Goal: Book appointment/travel/reservation

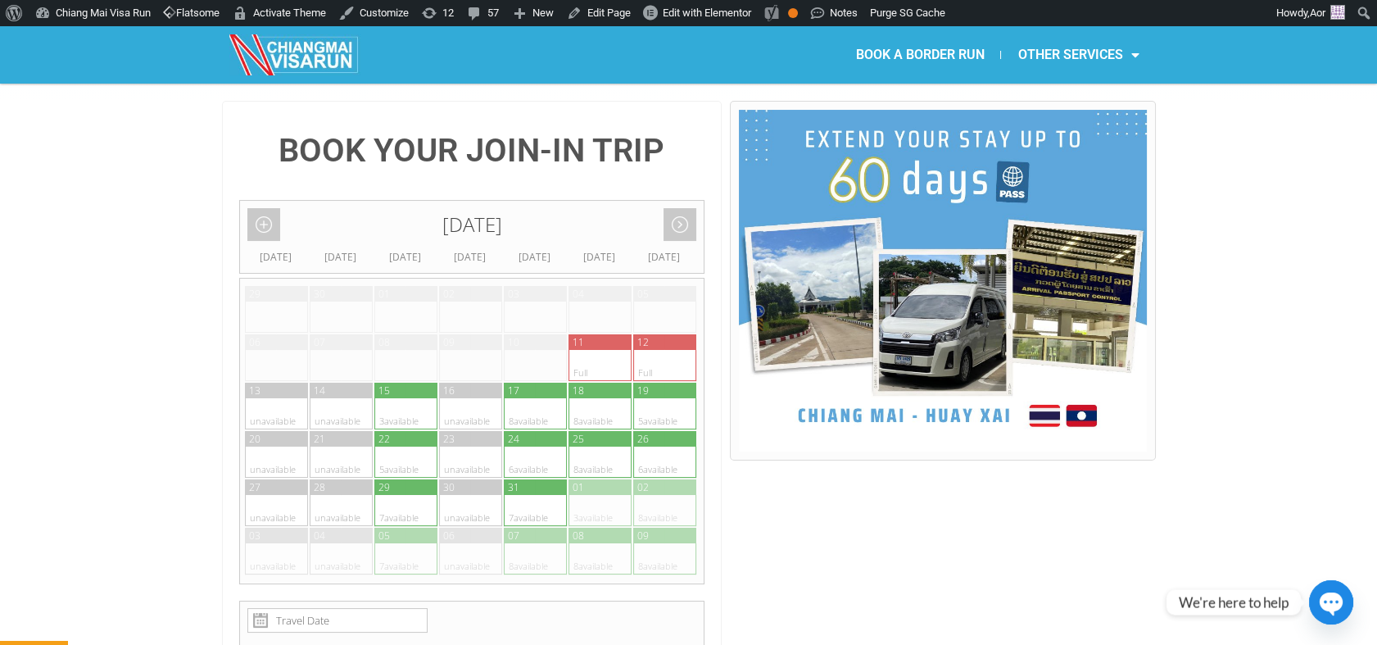
scroll to position [364, 0]
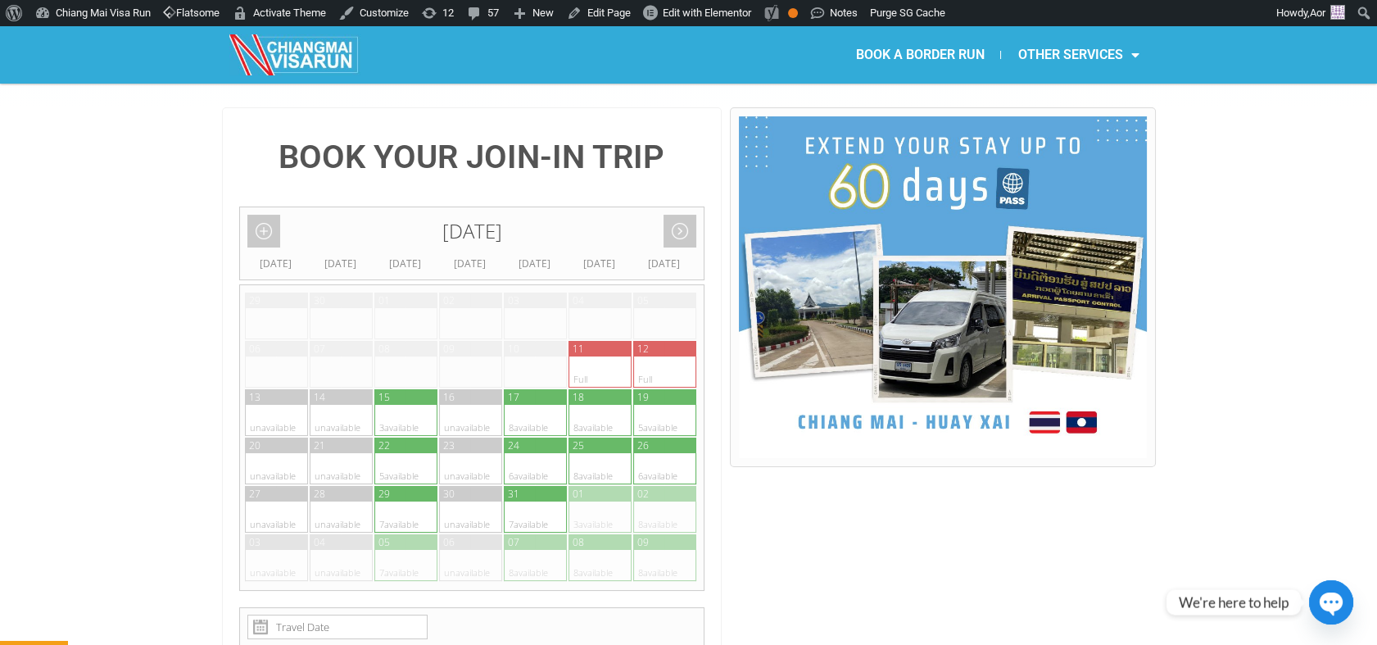
click at [521, 405] on div at bounding box center [520, 420] width 32 height 31
type input "[DATE]"
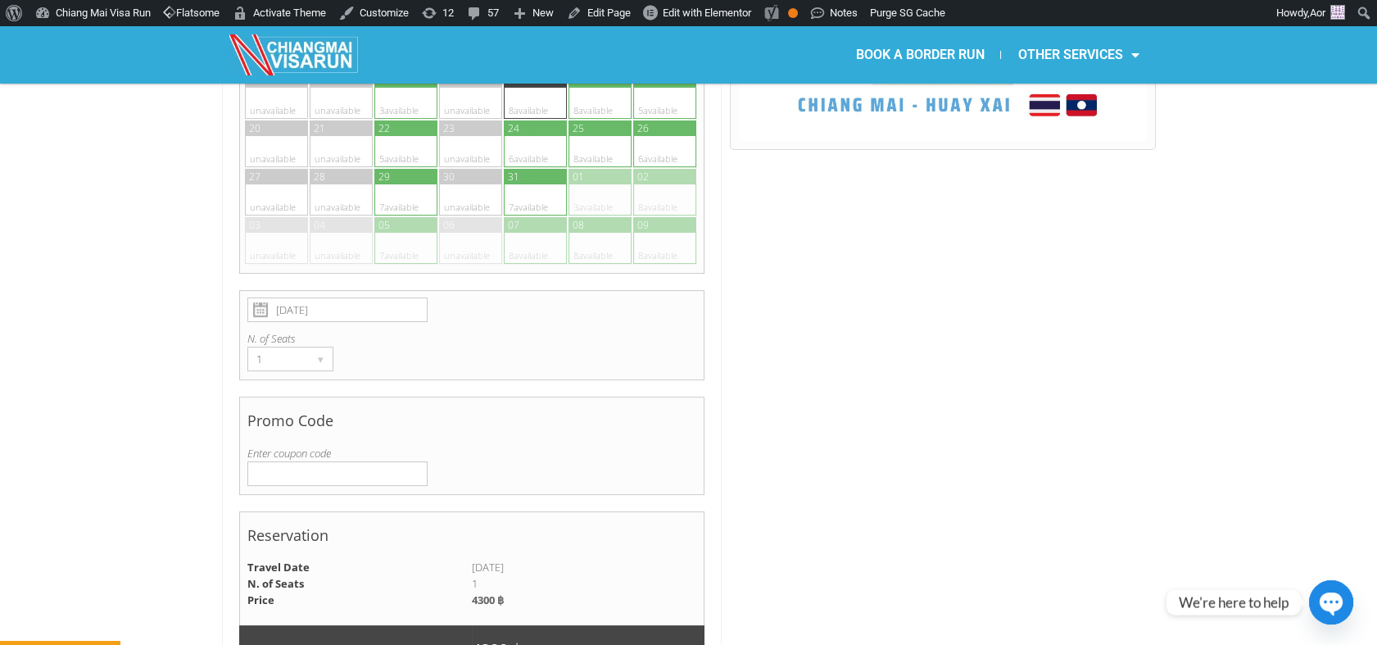
scroll to position [701, 0]
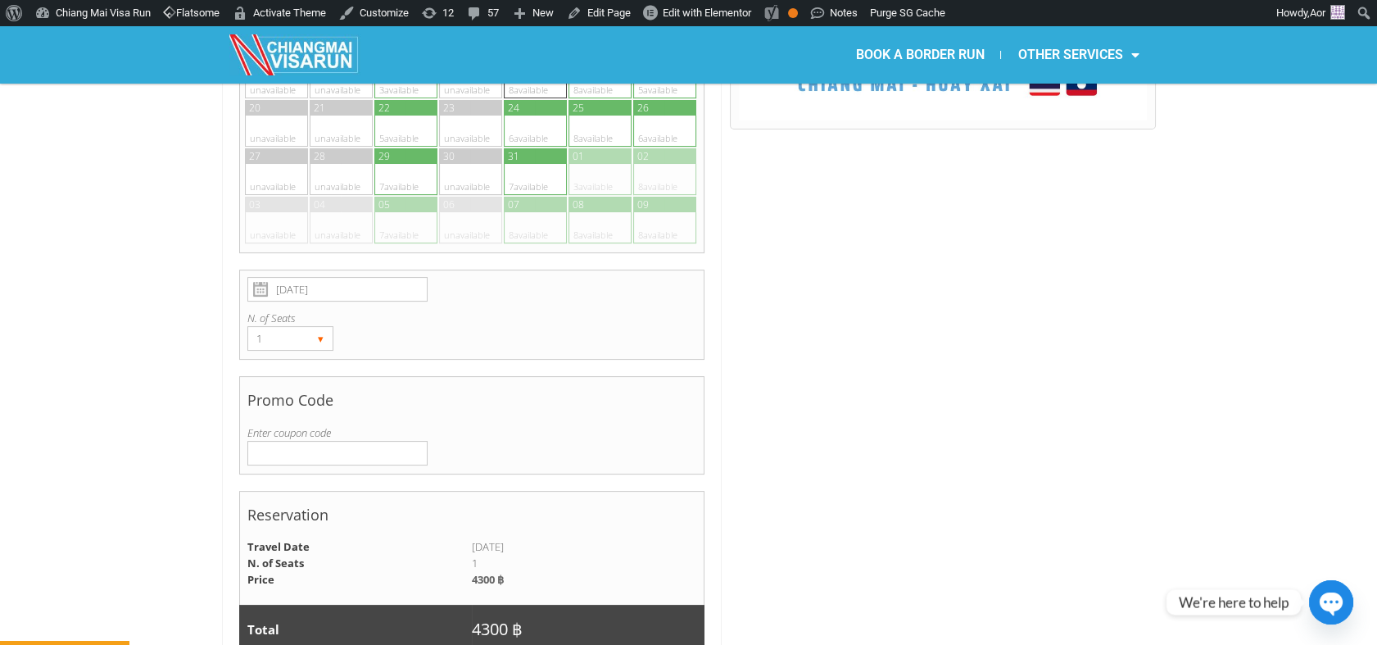
click at [308, 326] on div "1 ▾" at bounding box center [290, 338] width 86 height 25
drag, startPoint x: 308, startPoint y: 292, endPoint x: 284, endPoint y: 354, distance: 65.9
click at [284, 384] on li "2" at bounding box center [287, 396] width 78 height 25
radio input "true"
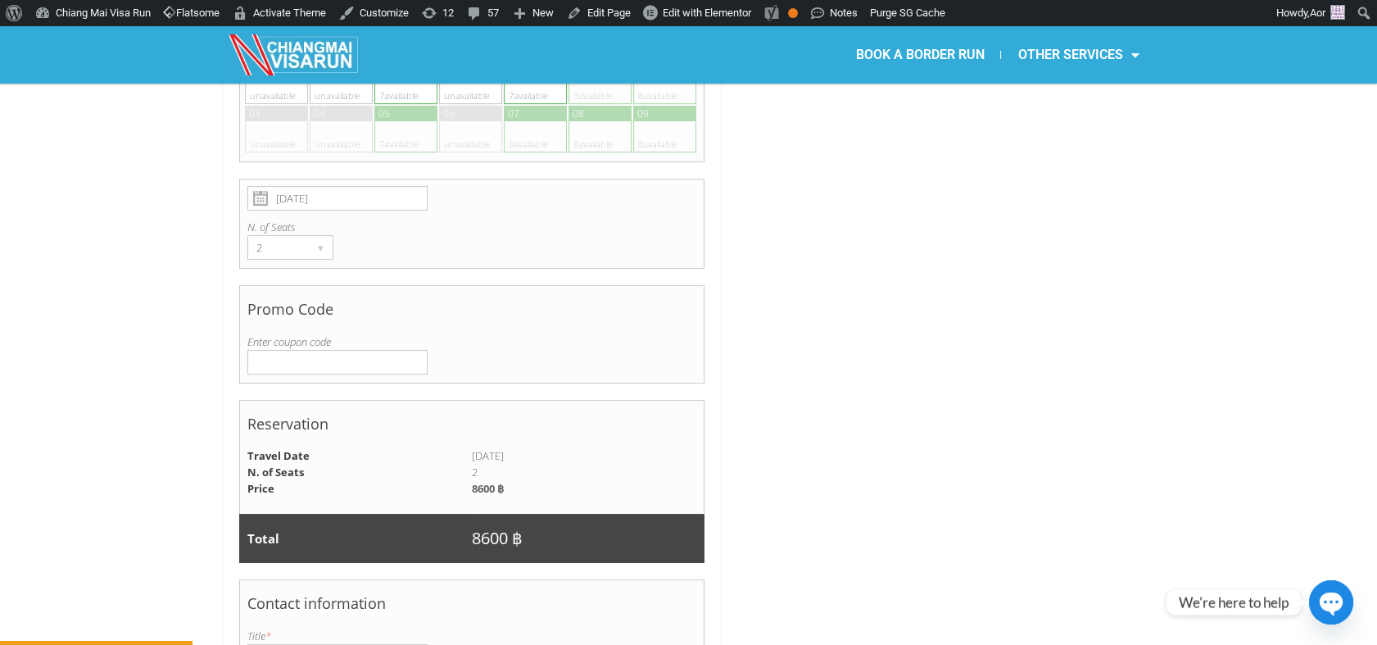
scroll to position [1065, 0]
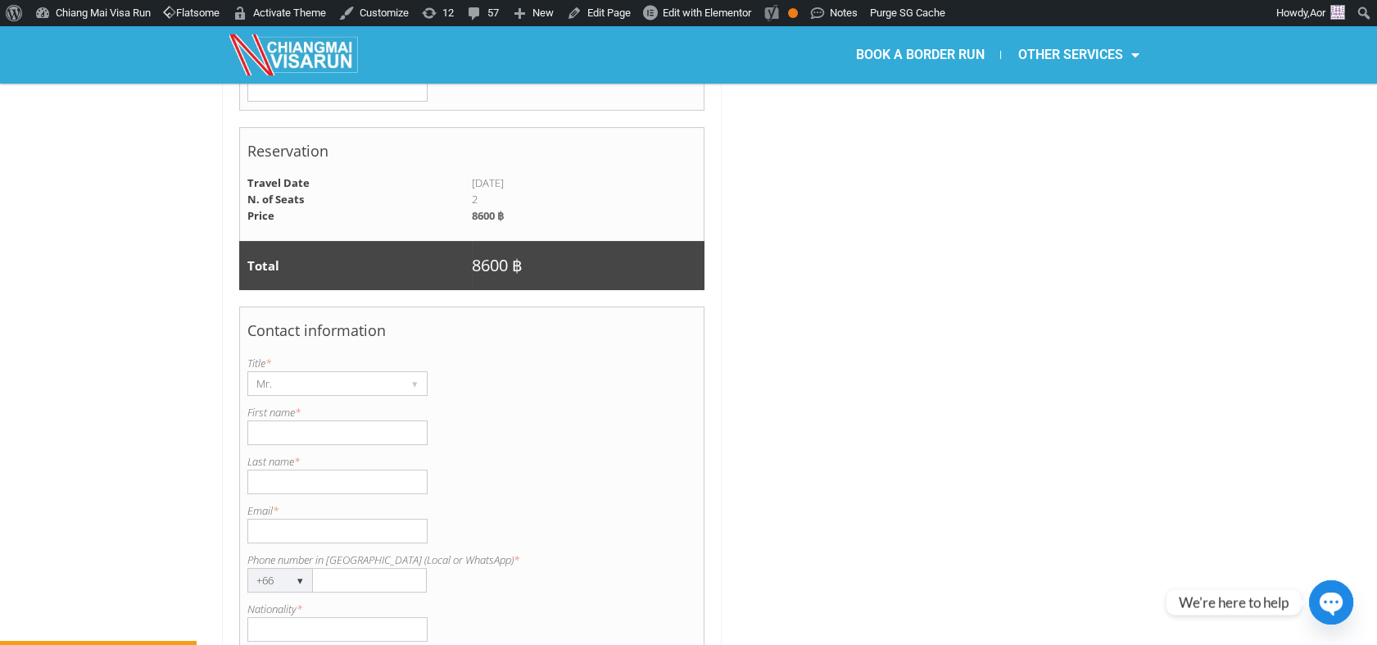
click at [347, 420] on input "First name *" at bounding box center [337, 432] width 180 height 25
paste input "[PERSON_NAME]"
drag, startPoint x: 316, startPoint y: 392, endPoint x: 290, endPoint y: 391, distance: 26.2
click at [290, 420] on input "[PERSON_NAME]" at bounding box center [337, 432] width 180 height 25
type input "Jordan"
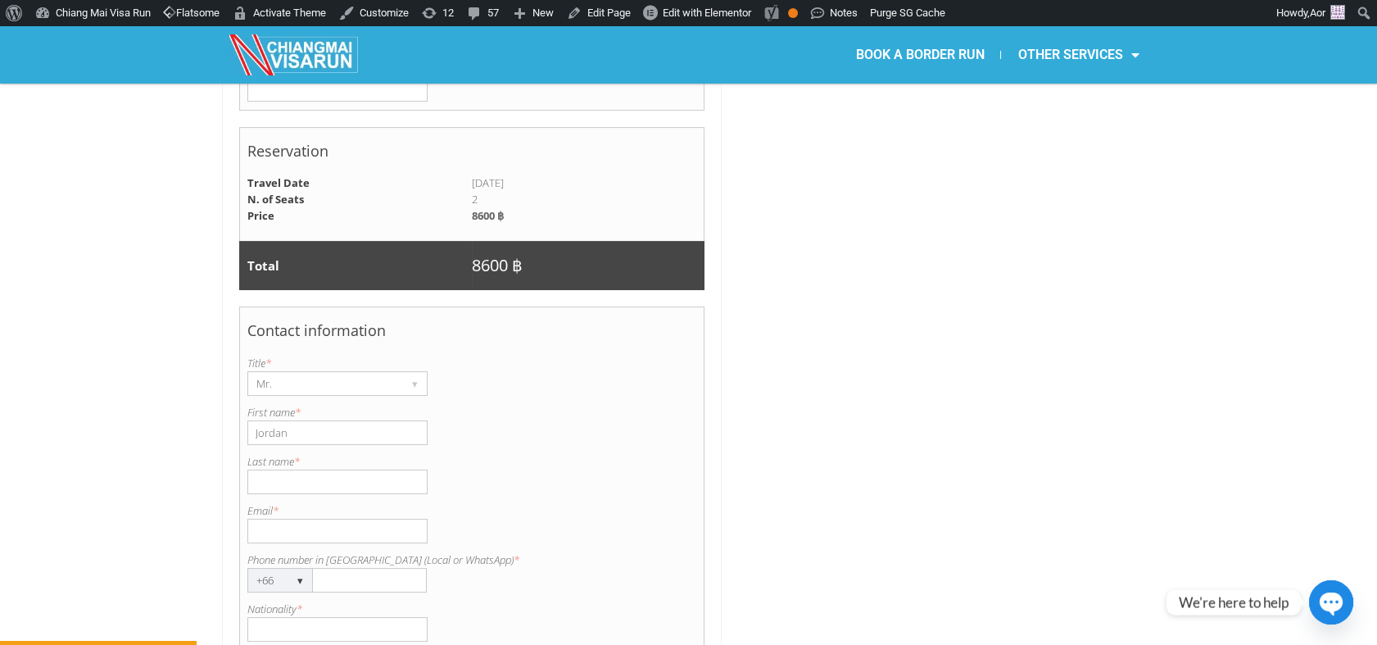
click at [284, 469] on input "Last name *" at bounding box center [337, 481] width 180 height 25
paste input "[PERSON_NAME]"
type input "[PERSON_NAME]"
click at [347, 518] on input "Email *" at bounding box center [337, 530] width 180 height 25
paste input "ordan [PERSON_NAME] [EMAIL_ADDRESS][DOMAIN_NAME]"
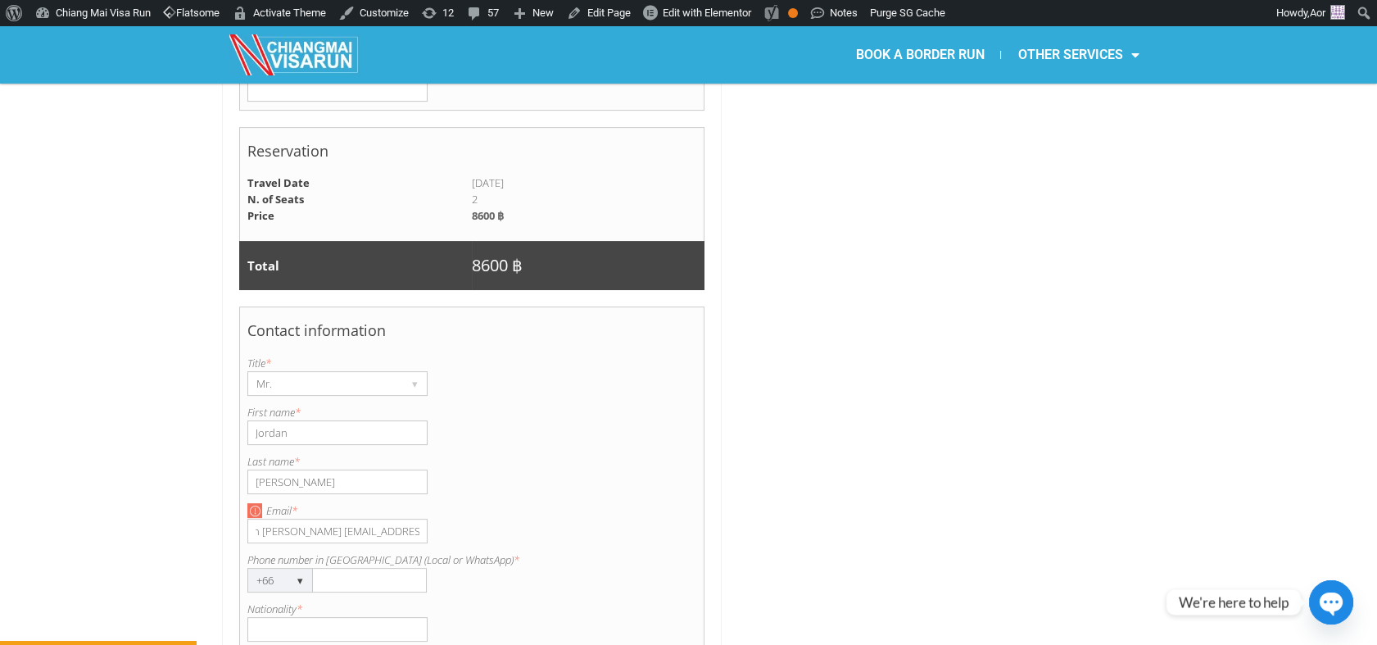
scroll to position [0, 0]
drag, startPoint x: 292, startPoint y: 488, endPoint x: 233, endPoint y: 490, distance: 59.8
click at [233, 490] on div "BOOK YOUR JOIN-IN TRIP [DATE] Add month view Remove month view Next month Previ…" at bounding box center [472, 242] width 500 height 1673
type input "[EMAIL_ADDRESS][DOMAIN_NAME]"
click at [294, 568] on div "▾" at bounding box center [300, 579] width 23 height 23
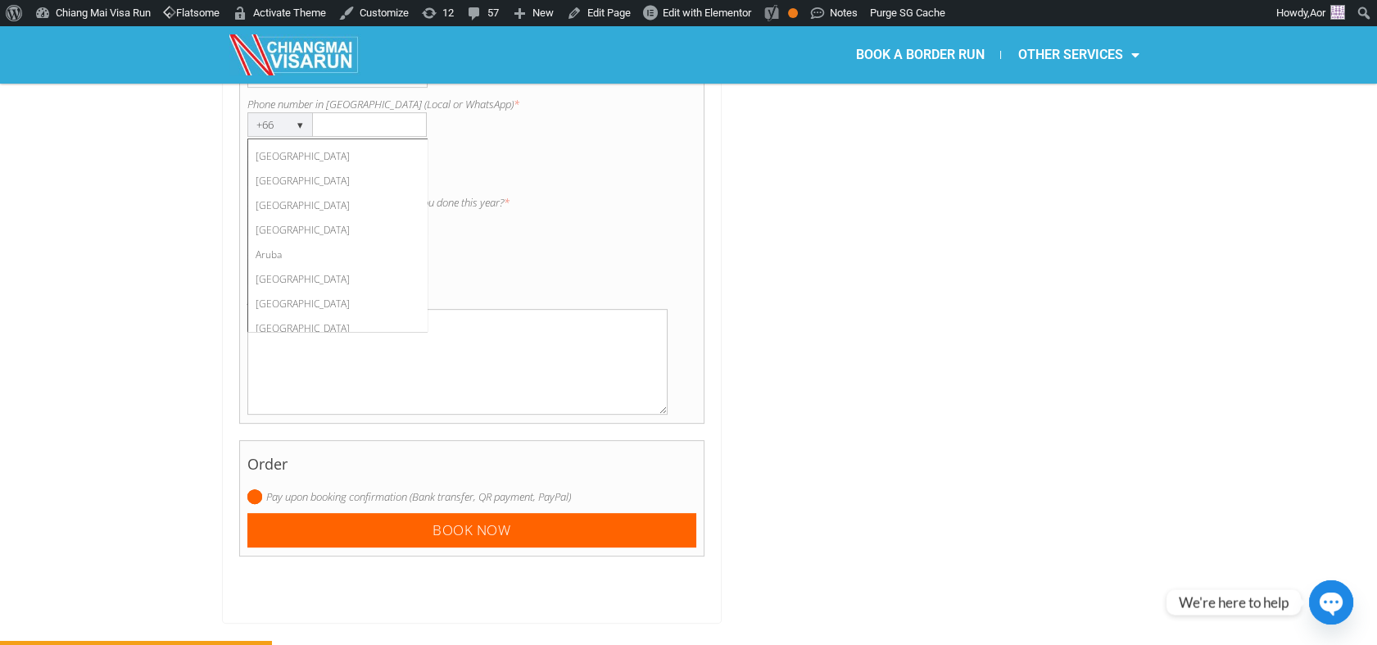
scroll to position [182, 0]
click at [289, 259] on li "[GEOGRAPHIC_DATA]" at bounding box center [330, 271] width 164 height 25
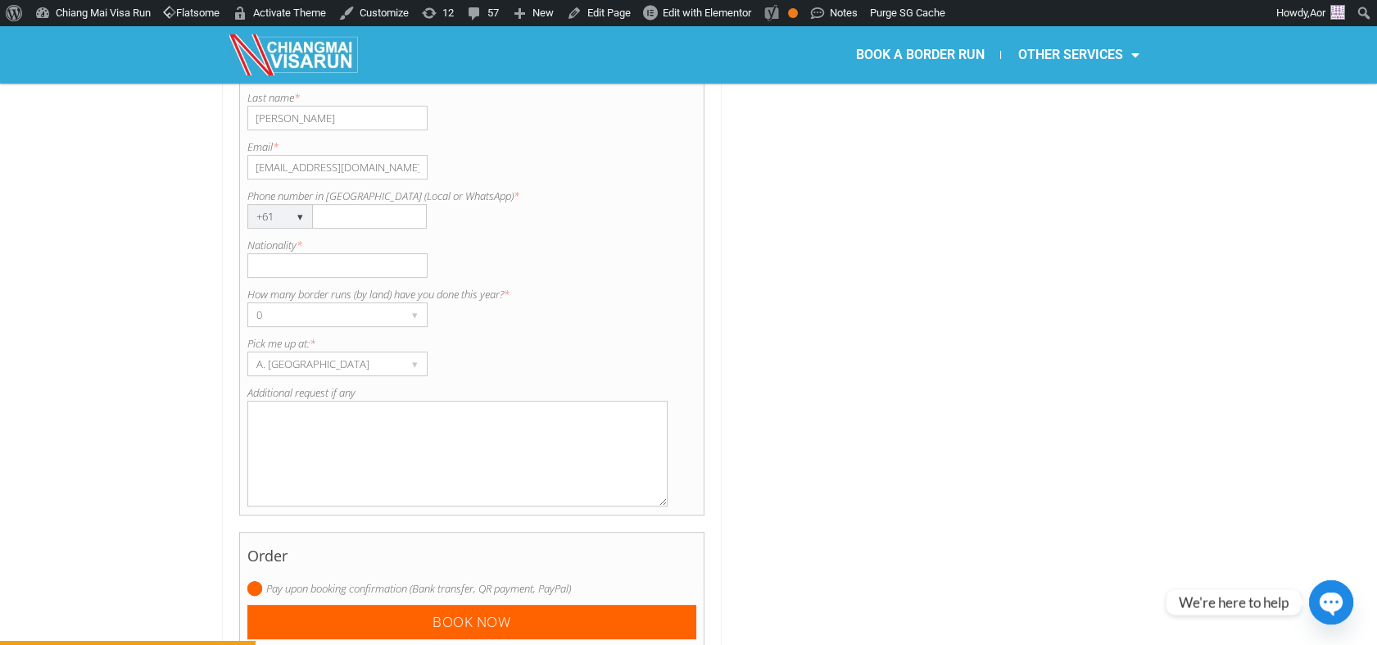
click at [295, 205] on div "▾" at bounding box center [300, 216] width 23 height 23
click at [282, 204] on div "+61 ▾" at bounding box center [280, 216] width 66 height 25
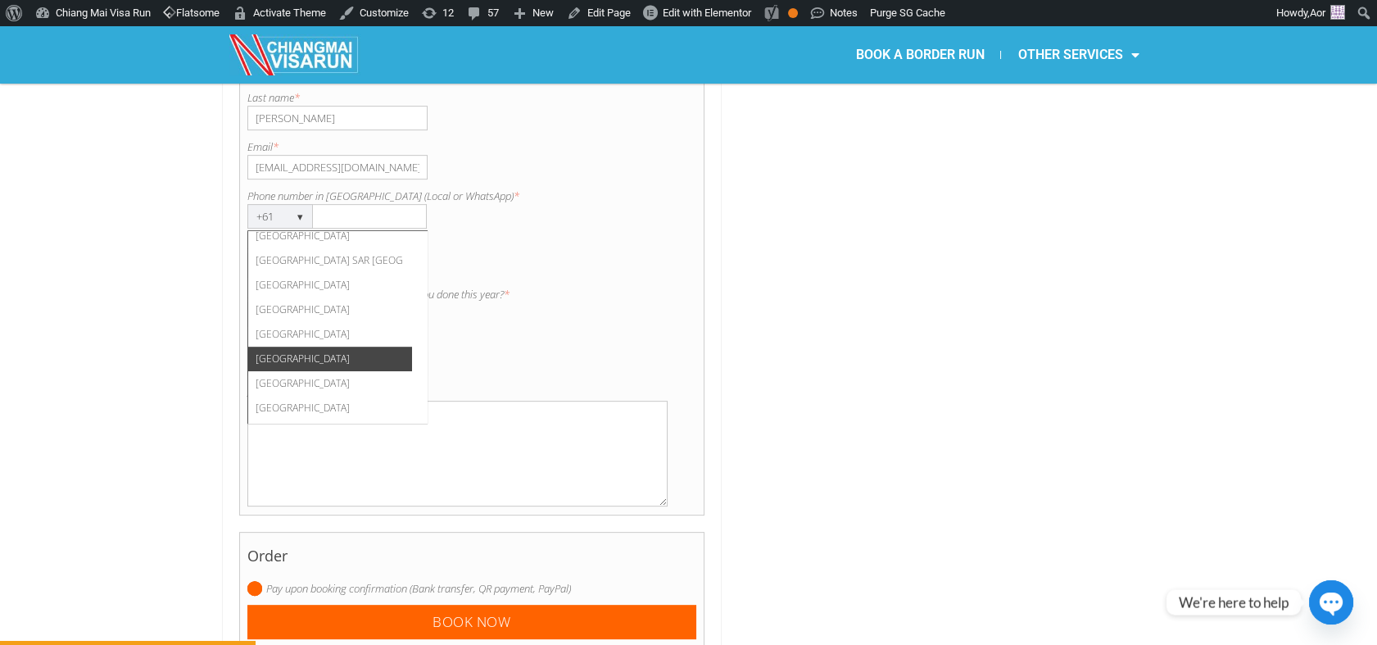
click at [307, 346] on li "[GEOGRAPHIC_DATA]" at bounding box center [330, 358] width 164 height 25
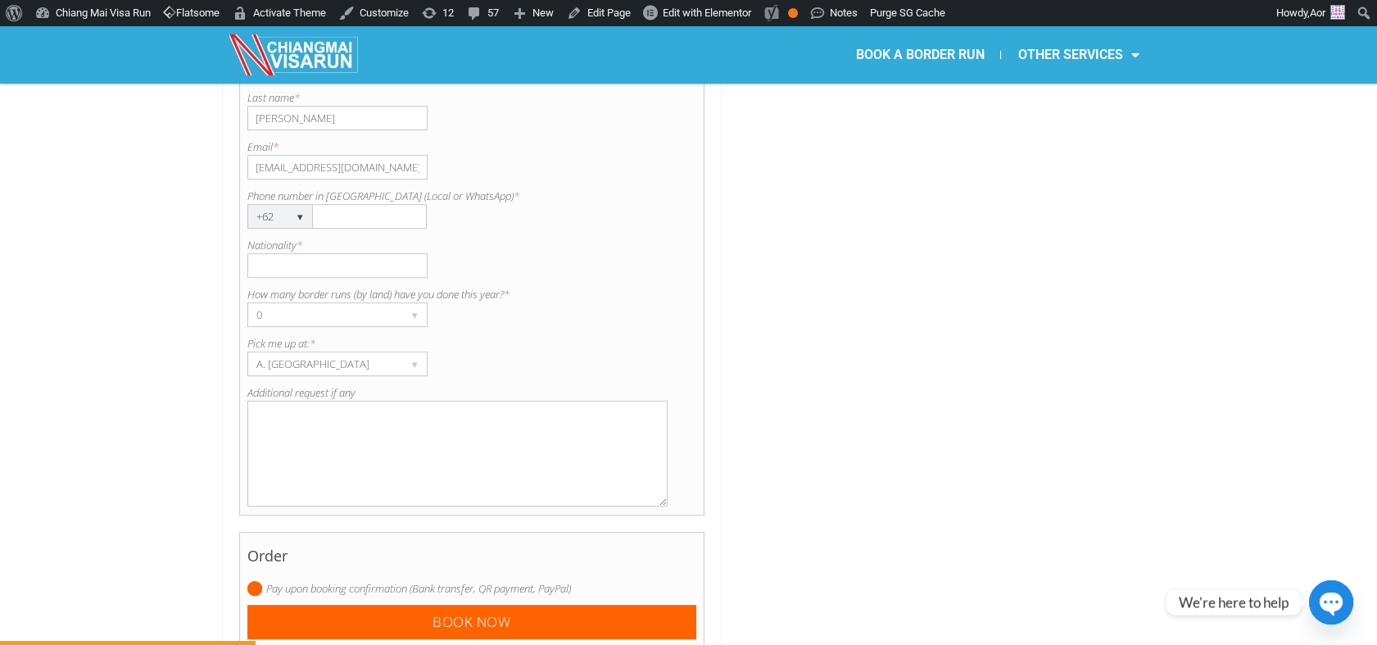
click at [312, 253] on input "Nationality *" at bounding box center [337, 265] width 180 height 25
paste input "[PHONE_NUMBER]"
drag, startPoint x: 364, startPoint y: 224, endPoint x: 274, endPoint y: 219, distance: 90.3
click at [274, 253] on input "[PHONE_NUMBER]" at bounding box center [337, 265] width 180 height 25
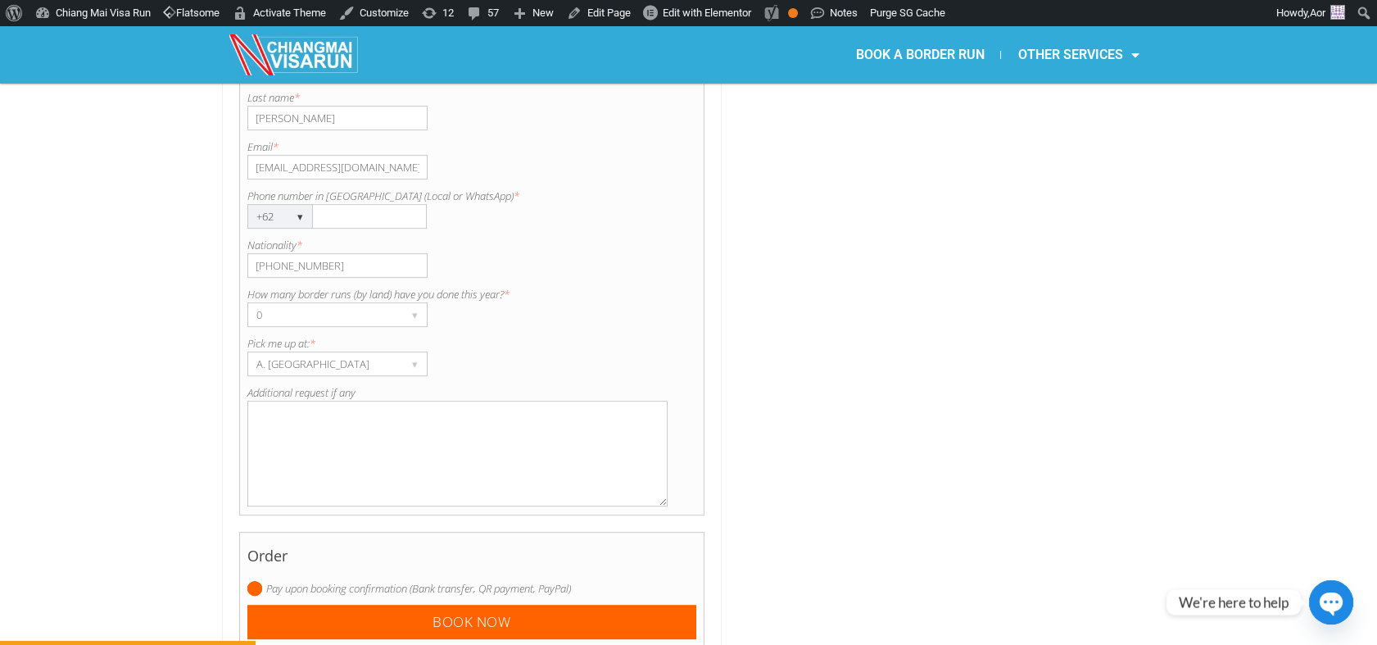
type input "[PHONE_NUMBER]"
click at [350, 204] on input "Phone number in [GEOGRAPHIC_DATA] (Local or WhatsApp) *" at bounding box center [370, 216] width 114 height 25
type input "81239036268"
drag, startPoint x: 362, startPoint y: 220, endPoint x: 245, endPoint y: 216, distance: 117.2
click at [245, 218] on div "Contact information Title is required. Title * Mr. ▾ Mr. Mrs. Ms. First name is…" at bounding box center [472, 229] width 466 height 573
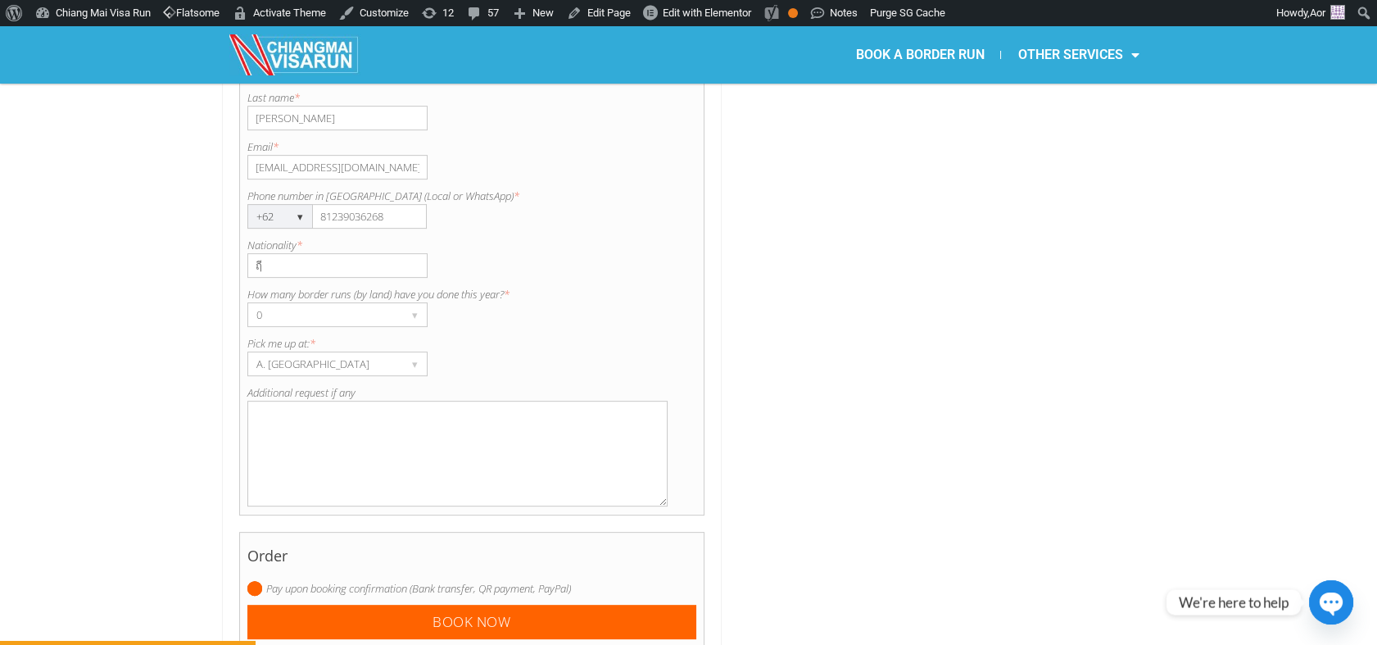
type input "ฤ"
type input "Australian"
click at [297, 401] on textarea "Additional request if any" at bounding box center [457, 454] width 421 height 106
drag, startPoint x: 333, startPoint y: 374, endPoint x: 247, endPoint y: 363, distance: 87.6
click at [247, 401] on textarea "Me" at bounding box center [457, 454] width 421 height 106
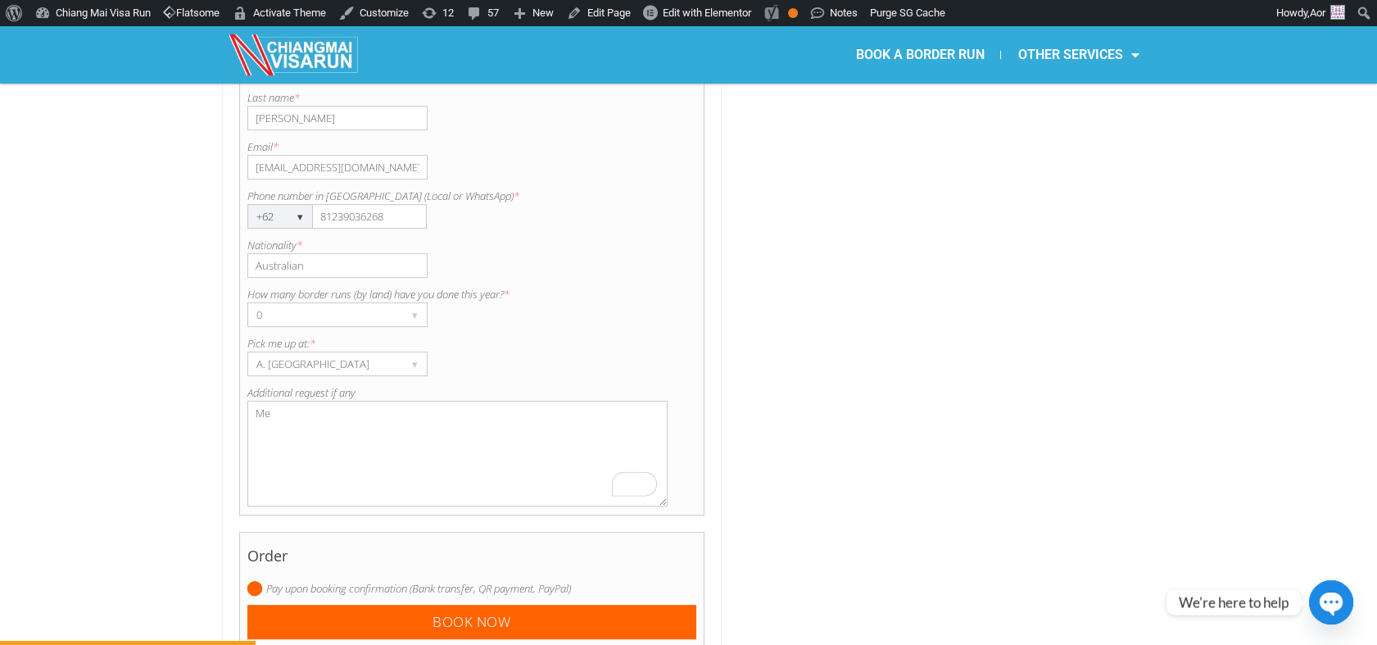
paste textarea "et group at [GEOGRAPHIC_DATA] border"
click at [544, 401] on textarea "Meet group at [GEOGRAPHIC_DATA] border / Requite assistant for wife to cross" at bounding box center [457, 454] width 421 height 106
click at [423, 401] on textarea "Meet group at [GEOGRAPHIC_DATA] border / Requite assistant for wife to cross" at bounding box center [457, 454] width 421 height 106
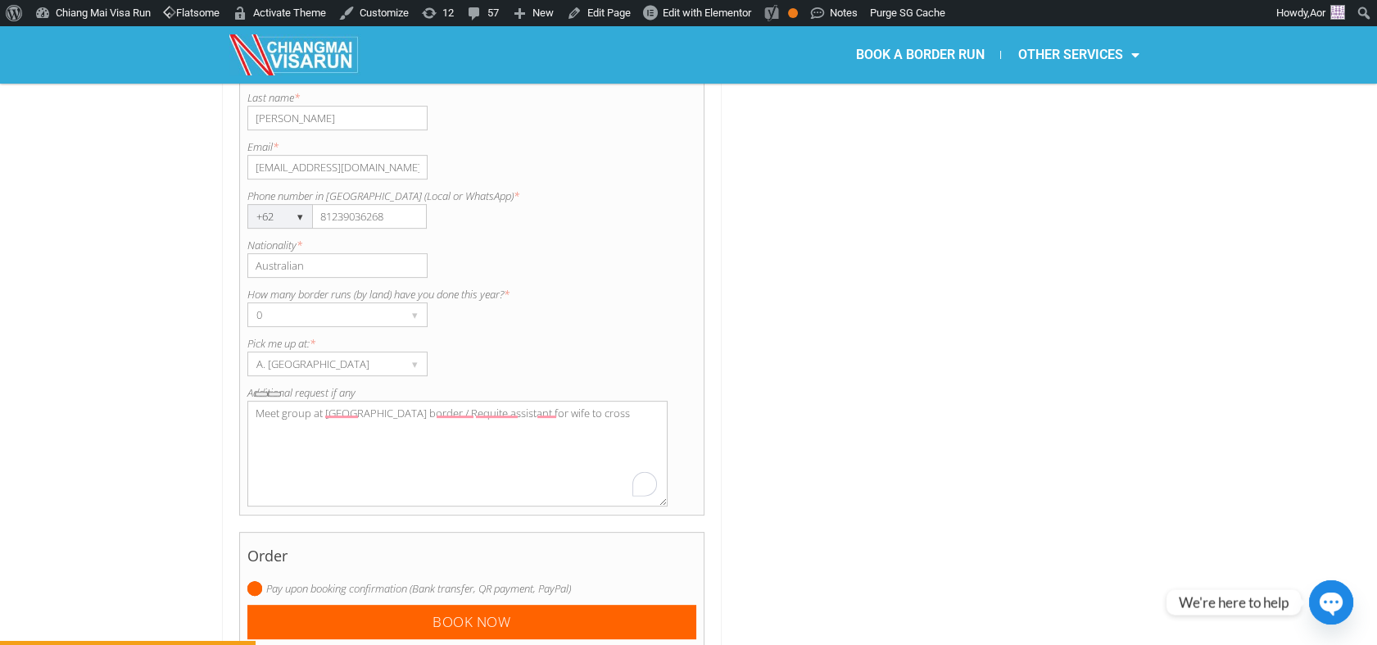
click at [423, 401] on textarea "Meet group at [GEOGRAPHIC_DATA] border / Requite assistant for wife to cross" at bounding box center [457, 454] width 421 height 106
paste textarea "the group at [GEOGRAPHIC_DATA] border / Request an assistant to accompany wife …"
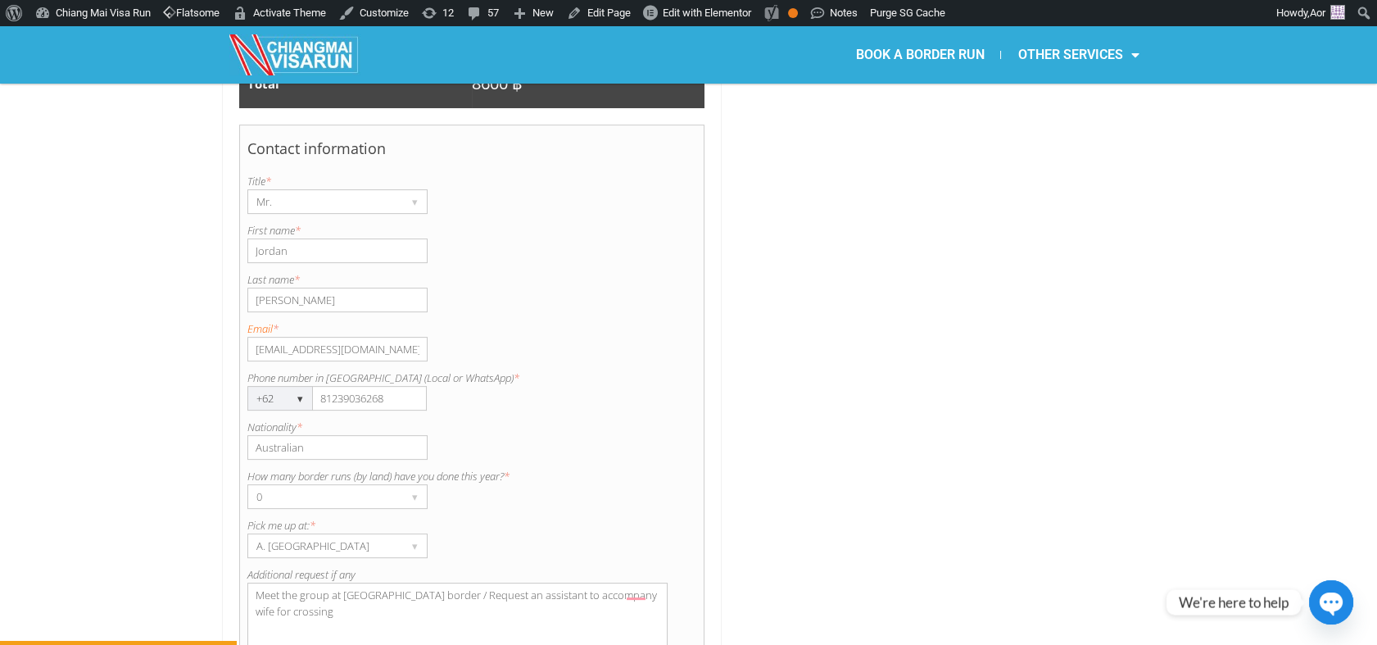
scroll to position [1338, 0]
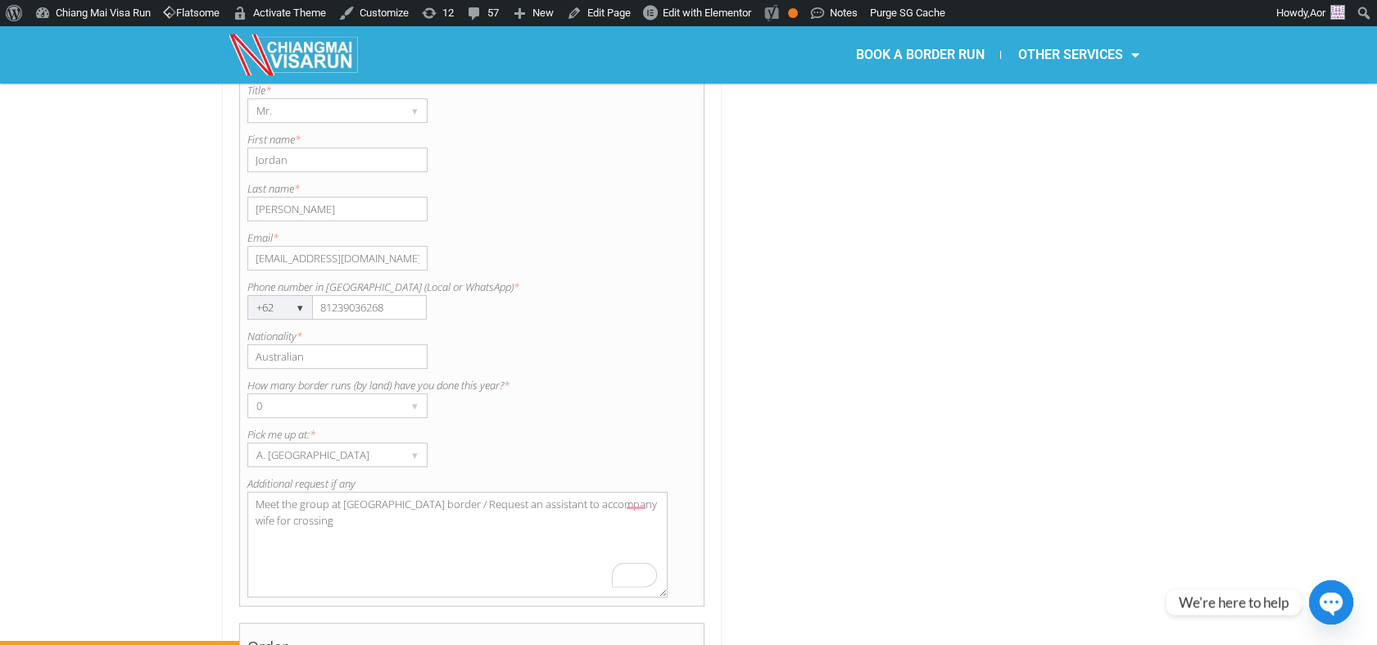
type textarea "Meet the group at [GEOGRAPHIC_DATA] border / Request an assistant to accompany …"
click at [256, 246] on input "[EMAIL_ADDRESS][DOMAIN_NAME]" at bounding box center [337, 258] width 180 height 25
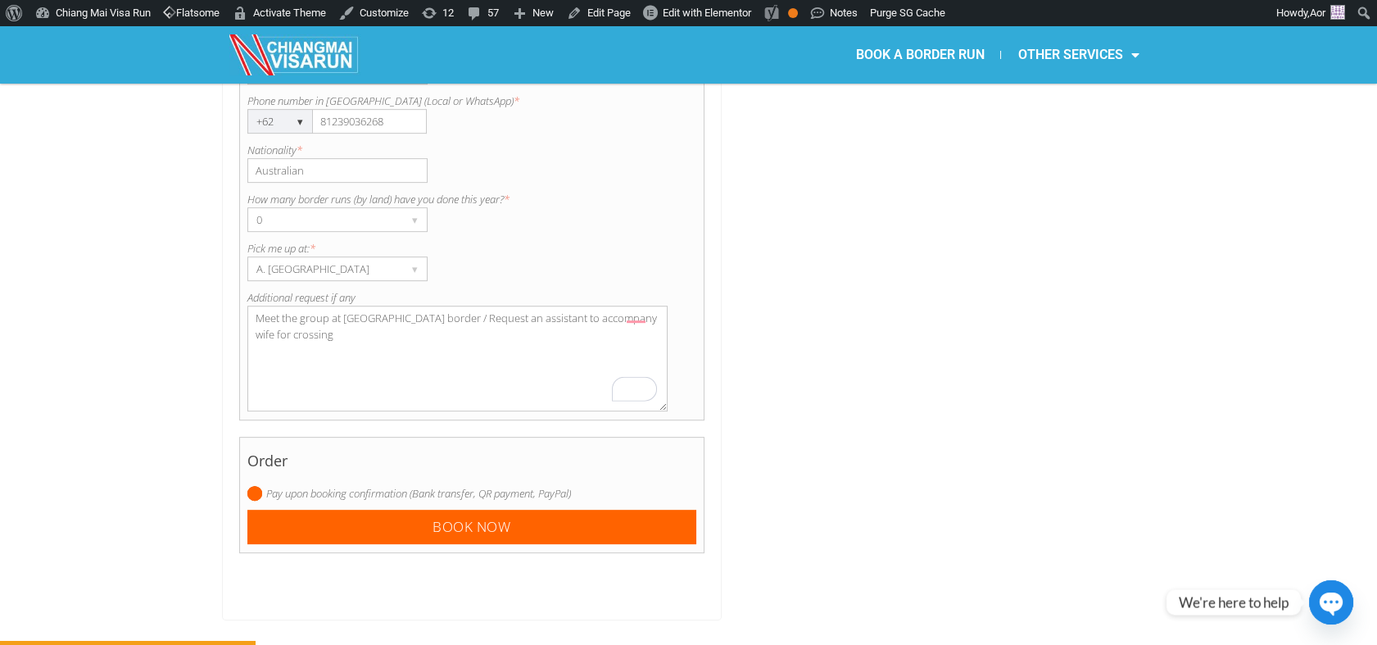
scroll to position [1428, 0]
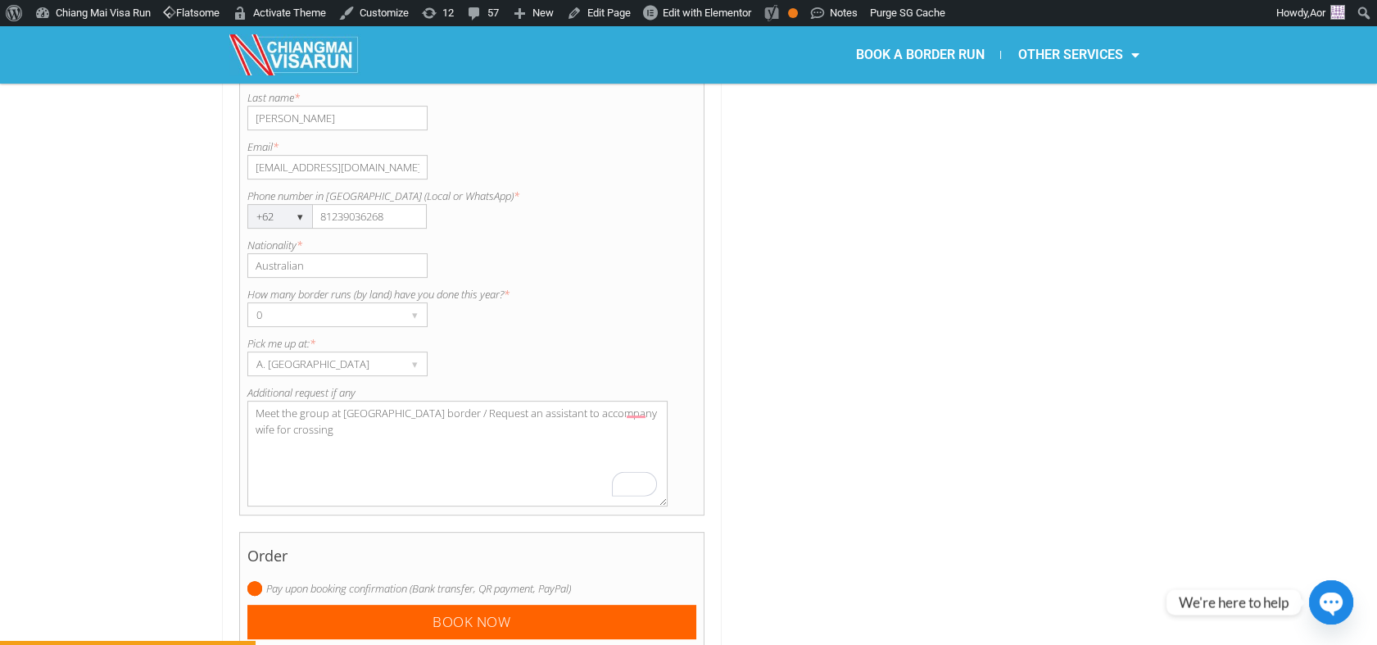
click at [618, 401] on textarea "Meet the group at [GEOGRAPHIC_DATA] border / Request an assistant to accompany …" at bounding box center [457, 454] width 421 height 106
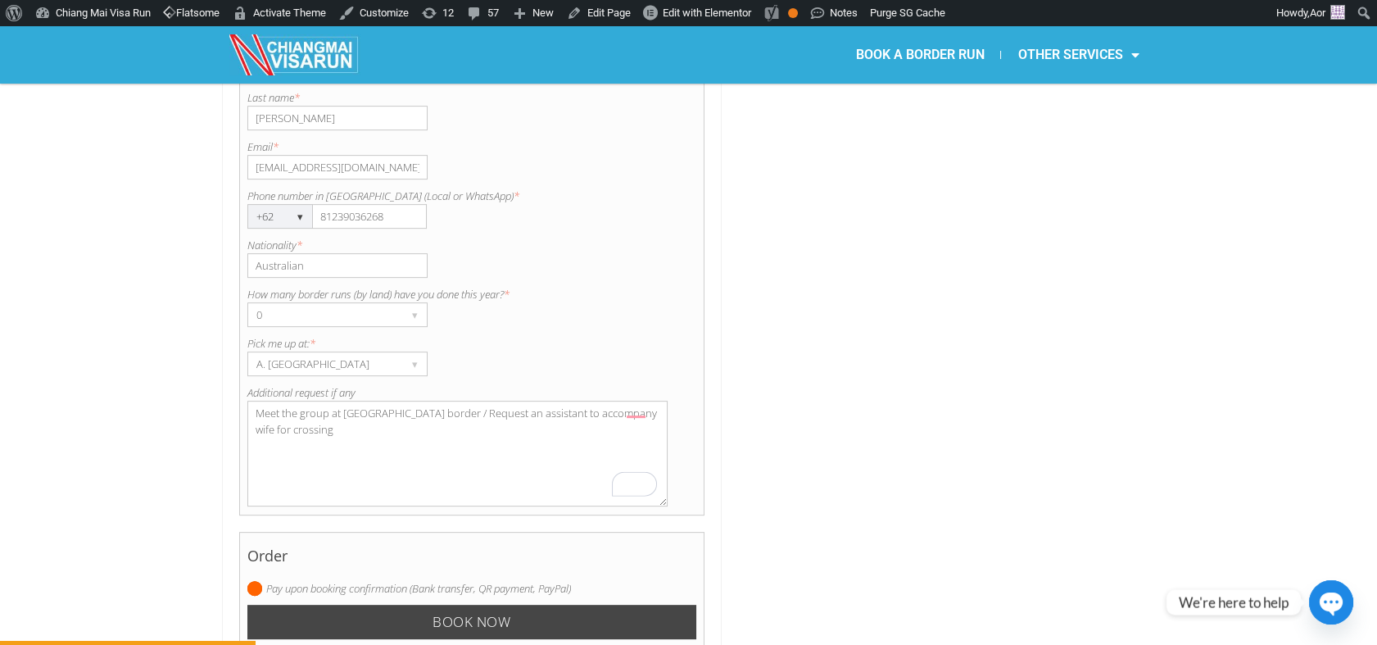
click at [471, 604] on input "Book now" at bounding box center [472, 621] width 450 height 35
